Goal: Find contact information: Find contact information

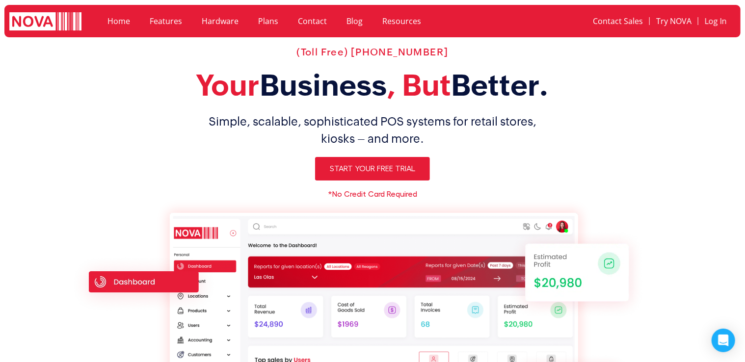
click at [310, 25] on link "Contact" at bounding box center [312, 21] width 49 height 23
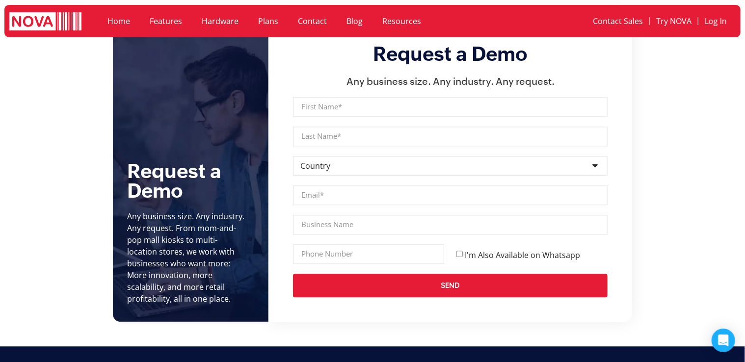
scroll to position [1080, 0]
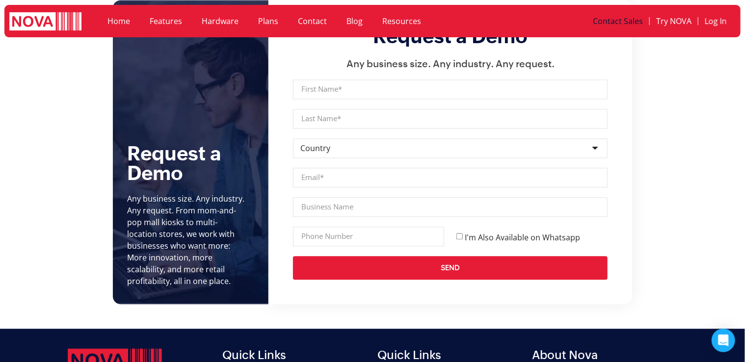
click at [621, 20] on link "Contact Sales" at bounding box center [618, 21] width 63 height 23
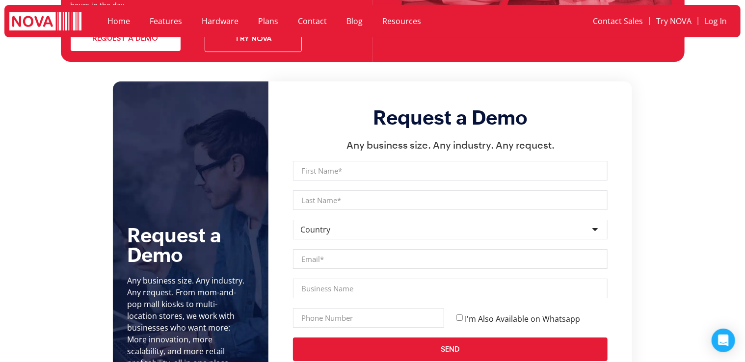
scroll to position [3494, 0]
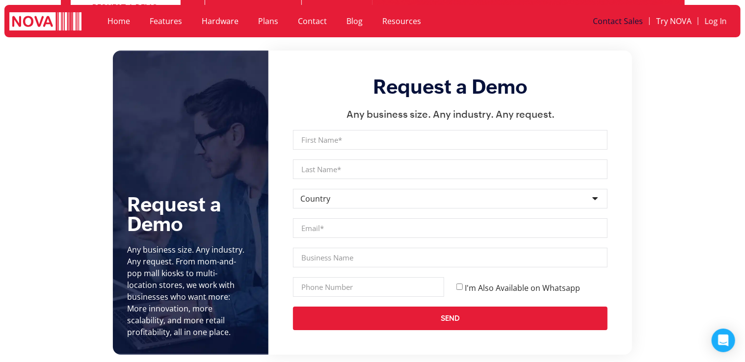
click at [742, 184] on section "Request a Demo Any business size. Any industry. Any request. From mom-and-pop m…" at bounding box center [372, 203] width 745 height 304
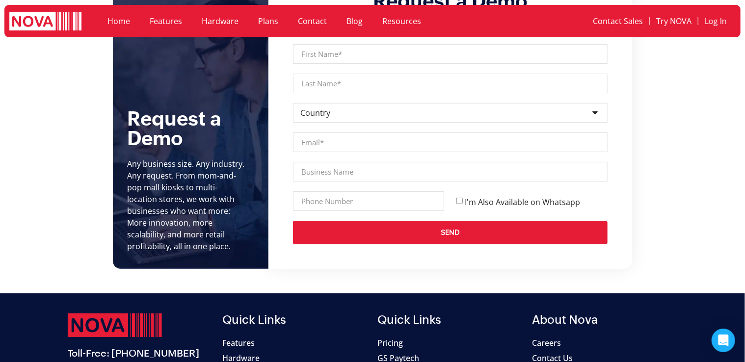
scroll to position [3569, 0]
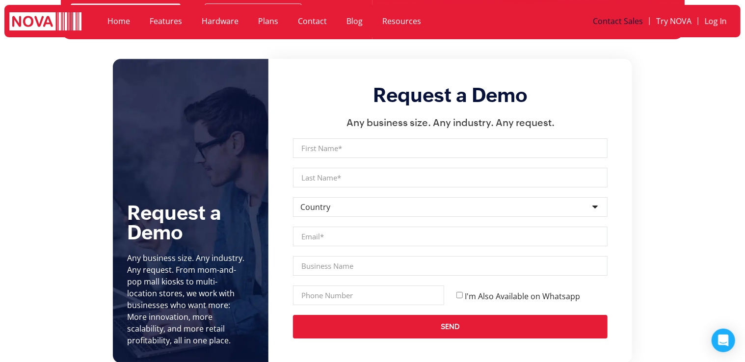
scroll to position [3618, 0]
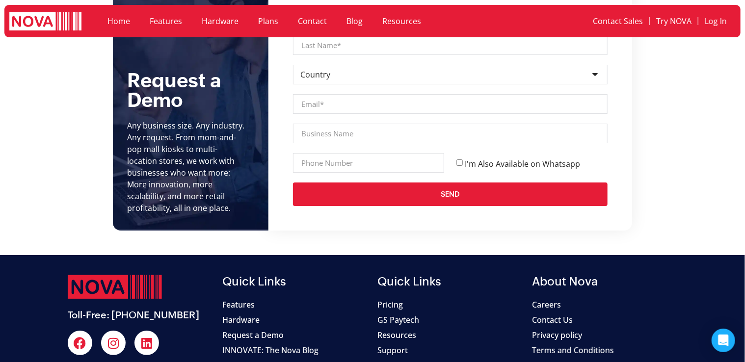
click at [740, 204] on section "Request a Demo Any business size. Any industry. Any request. From mom-and-pop m…" at bounding box center [372, 78] width 745 height 304
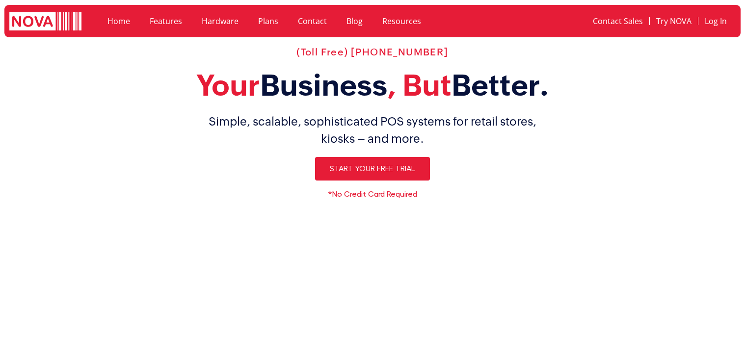
scroll to position [3301, 0]
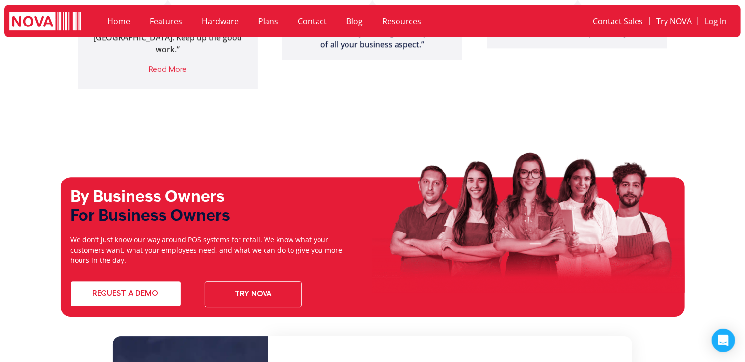
scroll to position [3203, 0]
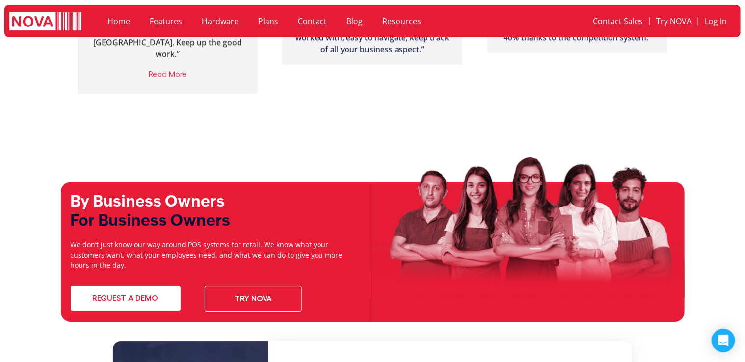
click at [307, 24] on link "Contact" at bounding box center [312, 21] width 49 height 23
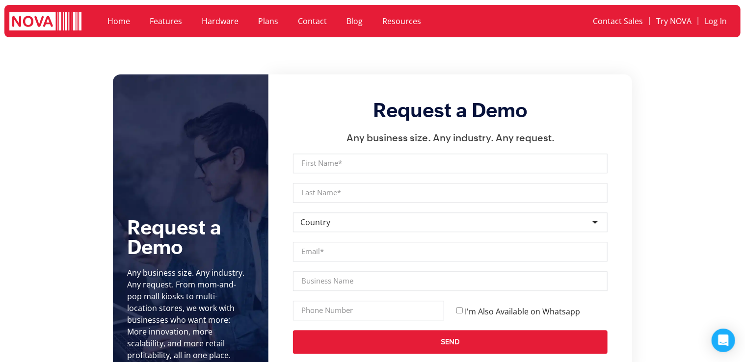
scroll to position [982, 0]
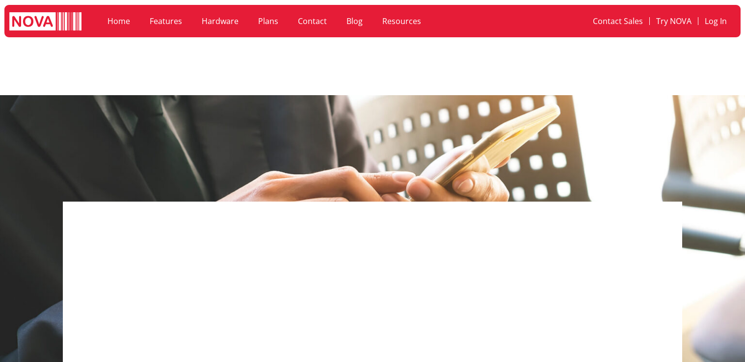
scroll to position [982, 0]
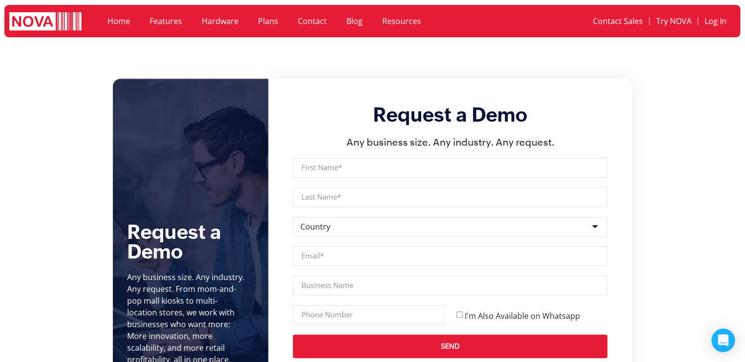
scroll to position [1080, 0]
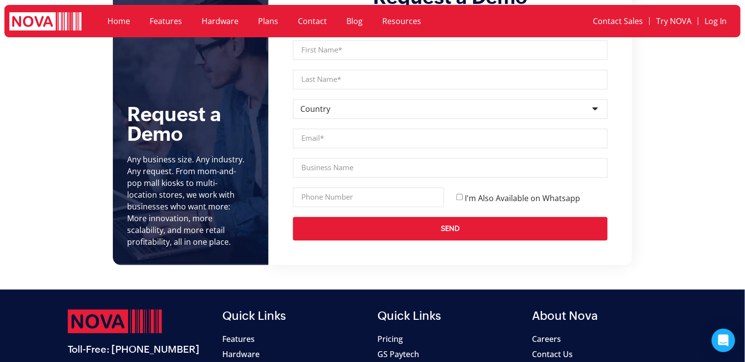
scroll to position [1178, 0]
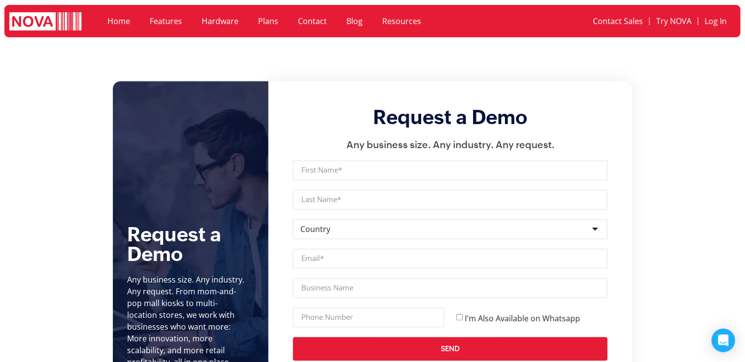
scroll to position [982, 0]
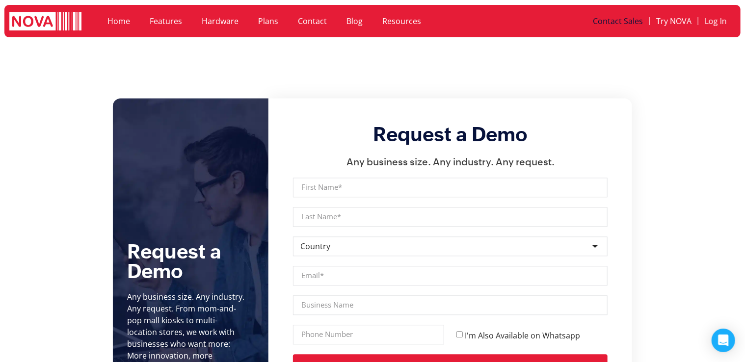
click at [622, 22] on link "Contact Sales" at bounding box center [618, 21] width 63 height 23
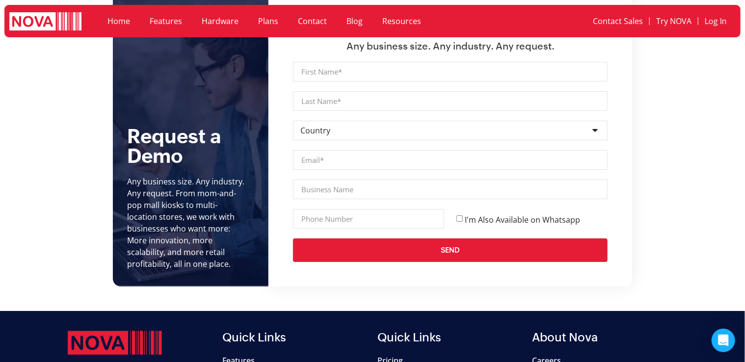
scroll to position [3567, 0]
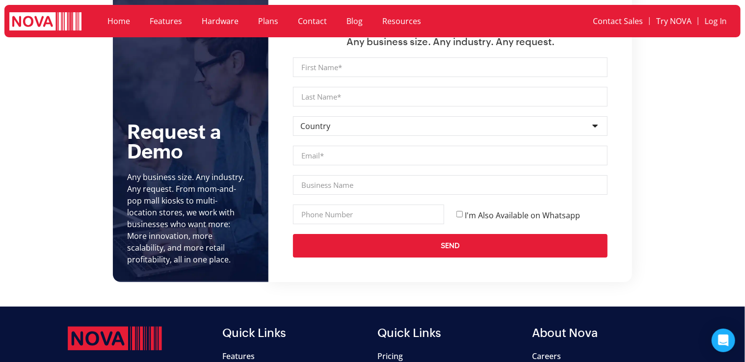
drag, startPoint x: 344, startPoint y: 24, endPoint x: 348, endPoint y: 23, distance: 5.0
click at [345, 24] on link "Blog" at bounding box center [355, 21] width 36 height 23
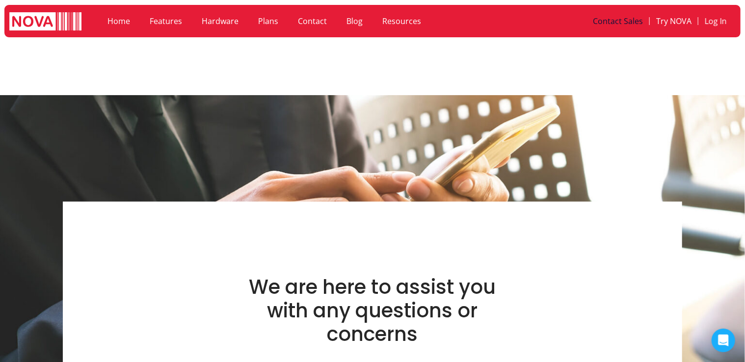
click at [606, 18] on link "Contact Sales" at bounding box center [618, 21] width 63 height 23
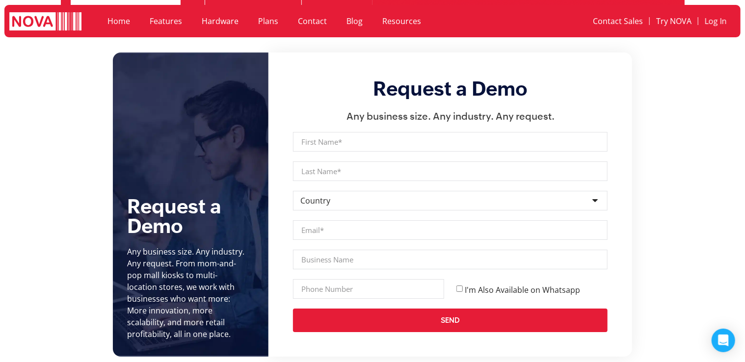
scroll to position [3494, 0]
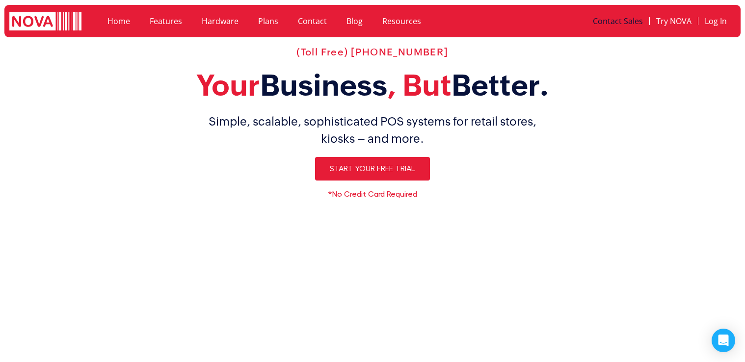
scroll to position [3494, 0]
